Goal: Use online tool/utility: Use online tool/utility

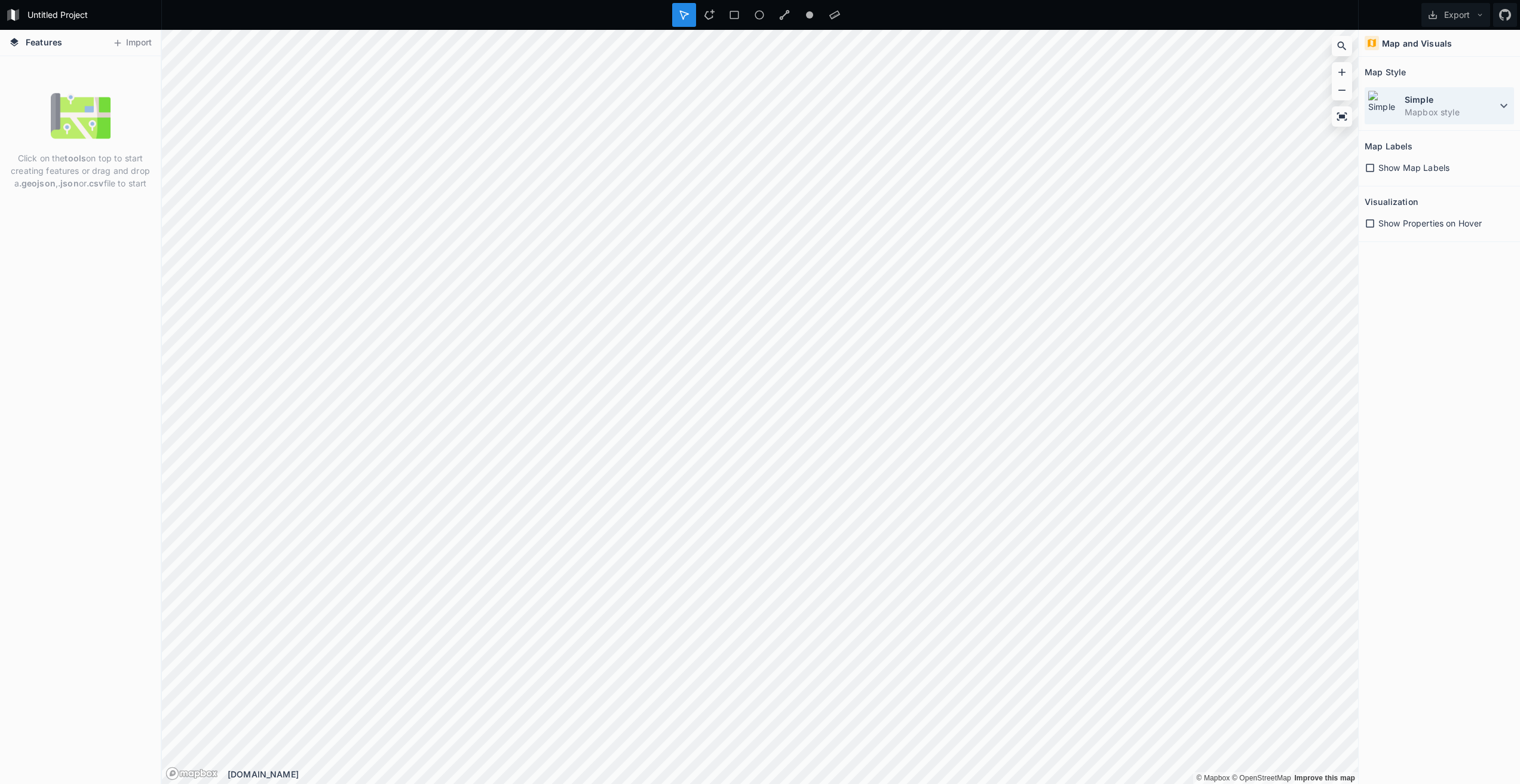
click at [1438, 106] on dd "Mapbox style" at bounding box center [1451, 112] width 92 height 12
click at [1469, 67] on div "Map Style" at bounding box center [1440, 72] width 150 height 19
click at [1349, 116] on div at bounding box center [1342, 116] width 18 height 18
click at [119, 44] on icon at bounding box center [117, 43] width 10 height 10
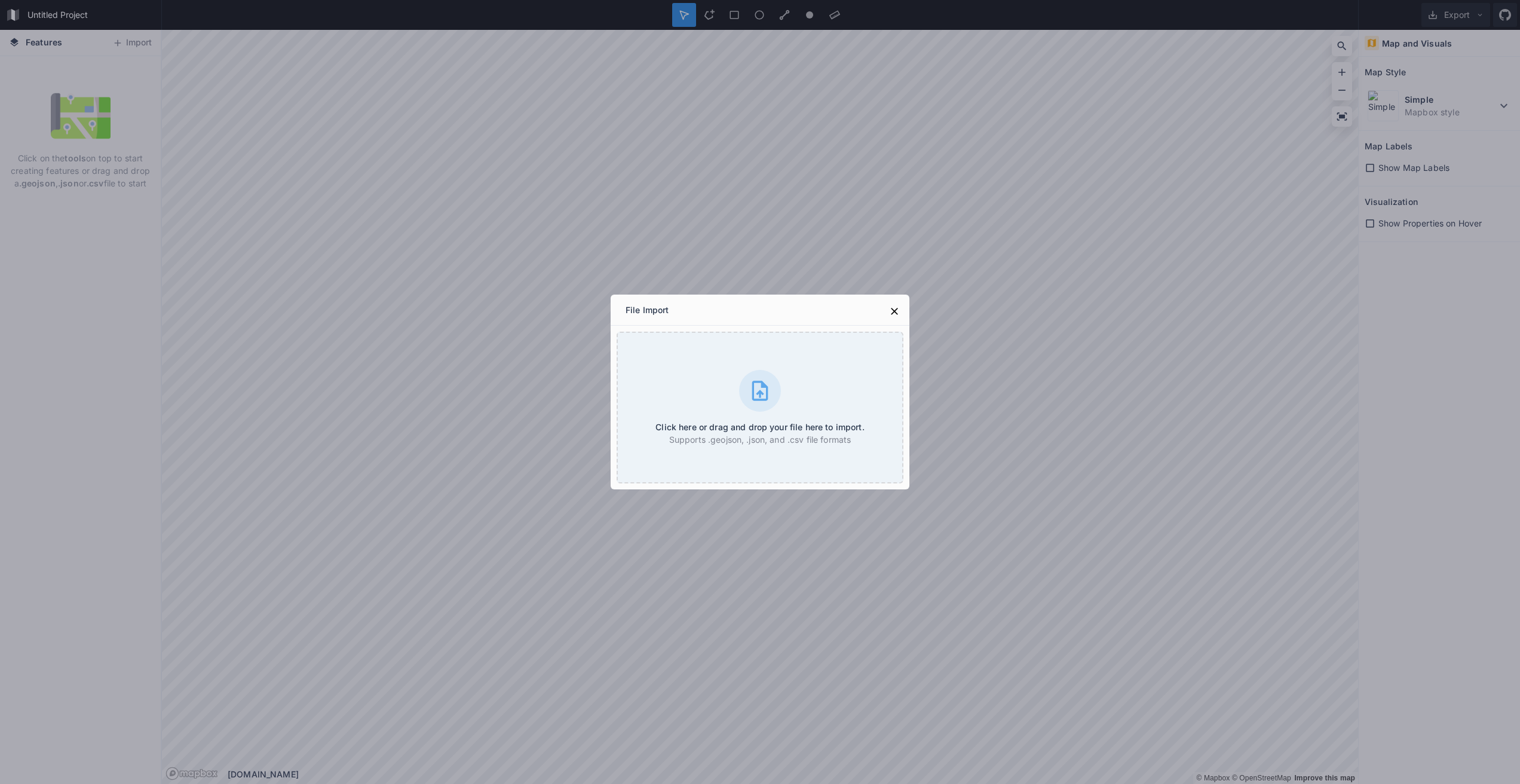
click at [943, 224] on div "File Import Click here or drag and drop your file here to import. Supports .geo…" at bounding box center [760, 392] width 1520 height 784
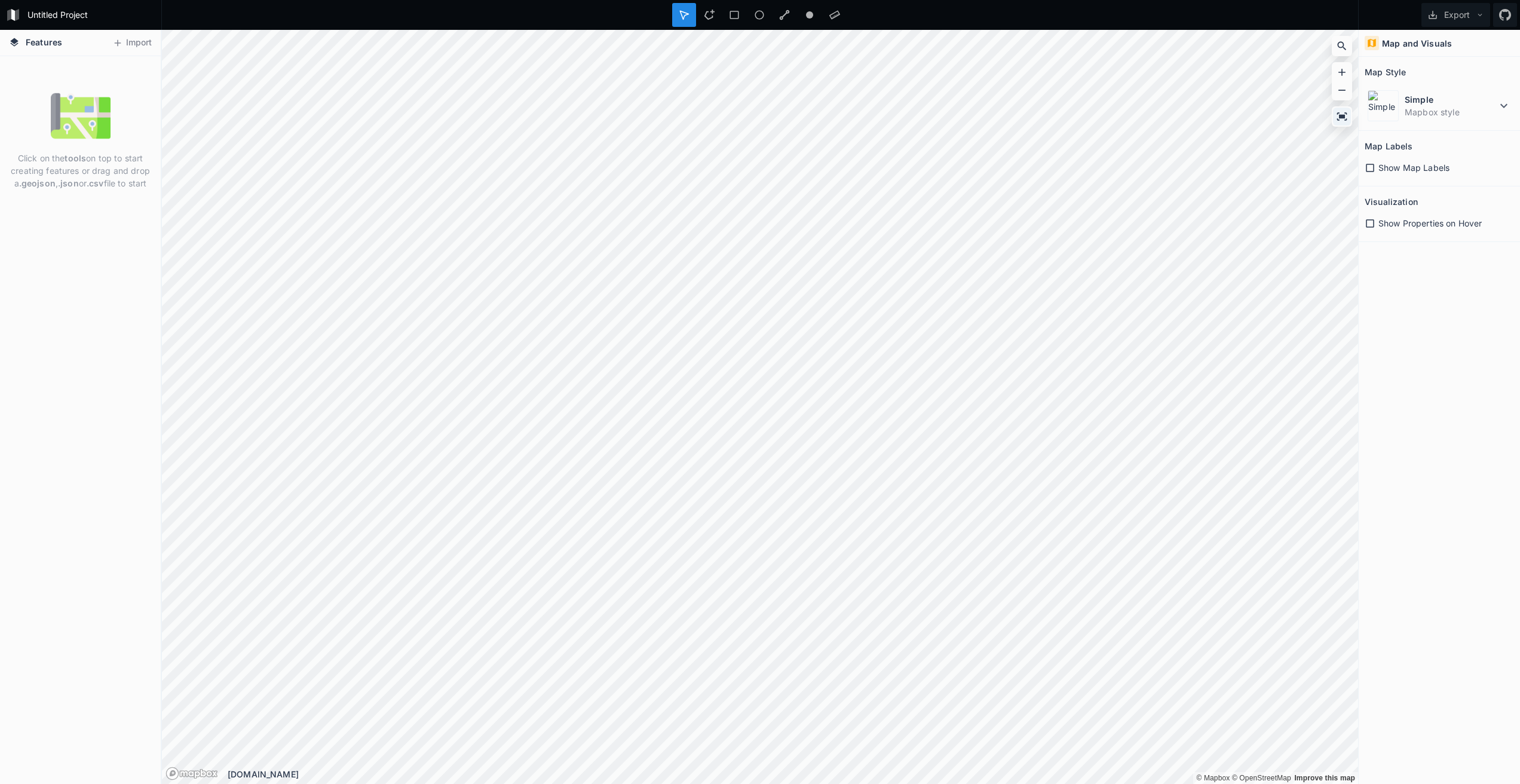
click at [1346, 109] on div at bounding box center [1342, 116] width 18 height 18
click at [1342, 125] on div at bounding box center [1342, 116] width 20 height 20
click at [1344, 113] on icon at bounding box center [1342, 117] width 12 height 12
click at [1346, 74] on icon at bounding box center [1342, 72] width 12 height 12
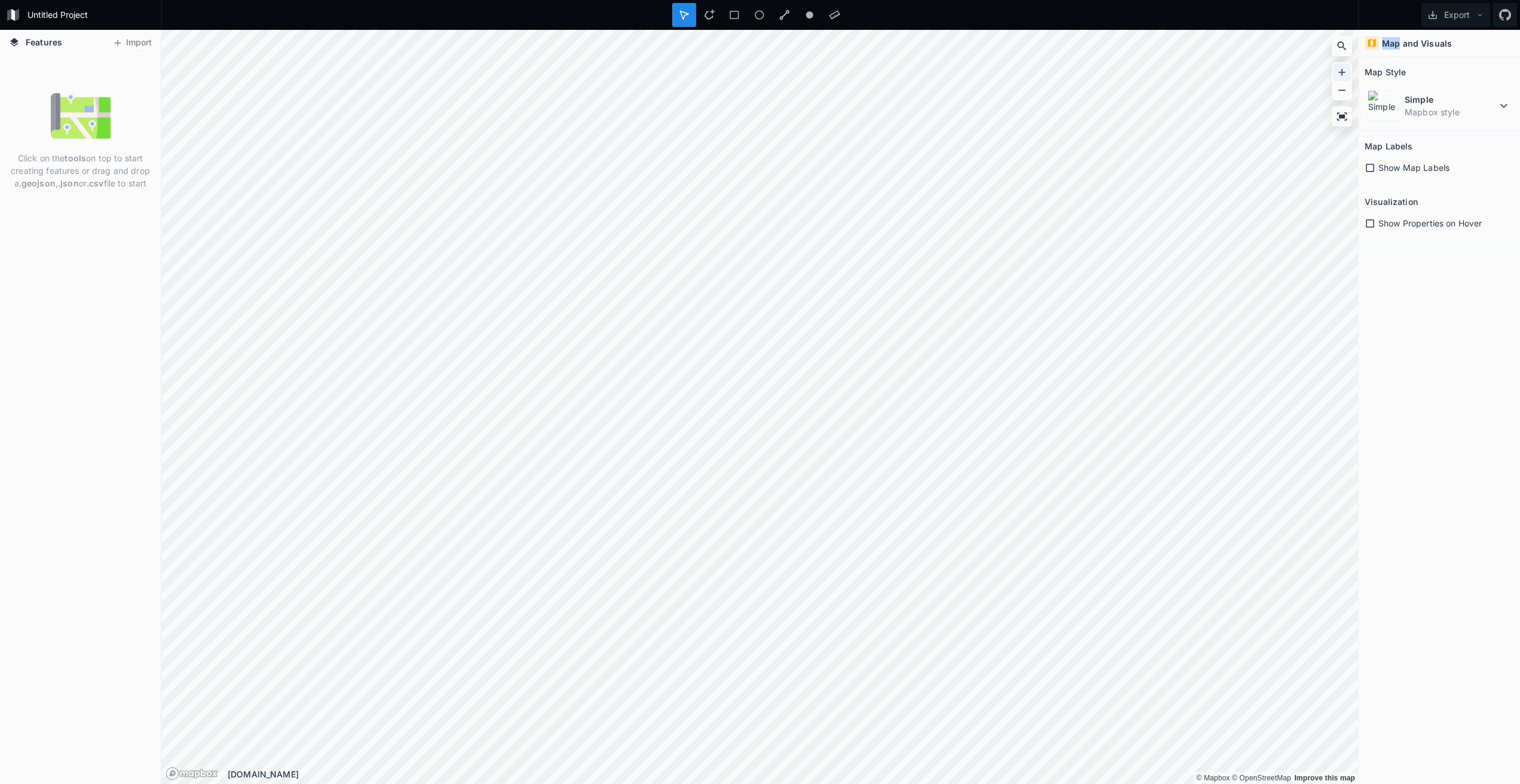
click at [1346, 74] on icon at bounding box center [1342, 72] width 12 height 12
click at [844, 15] on div at bounding box center [834, 14] width 24 height 24
click at [1389, 168] on span "Show Map Labels" at bounding box center [1414, 167] width 71 height 12
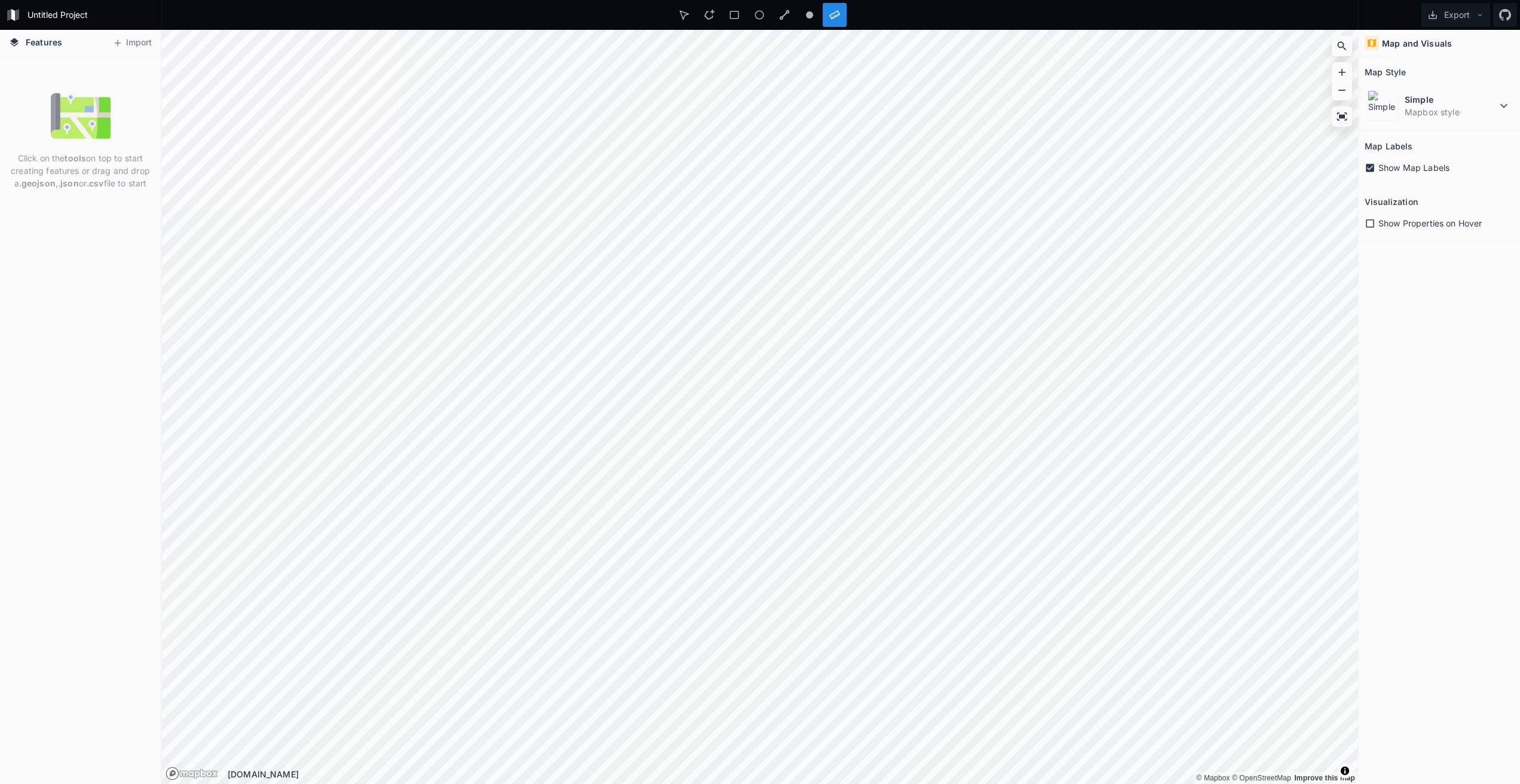
click at [1389, 168] on span "Show Map Labels" at bounding box center [1414, 167] width 71 height 12
click at [1414, 224] on span "Show Properties on Hover" at bounding box center [1430, 223] width 103 height 12
click at [1340, 114] on icon at bounding box center [1342, 117] width 12 height 12
click at [1346, 73] on icon at bounding box center [1342, 72] width 12 height 12
